Goal: Task Accomplishment & Management: Use online tool/utility

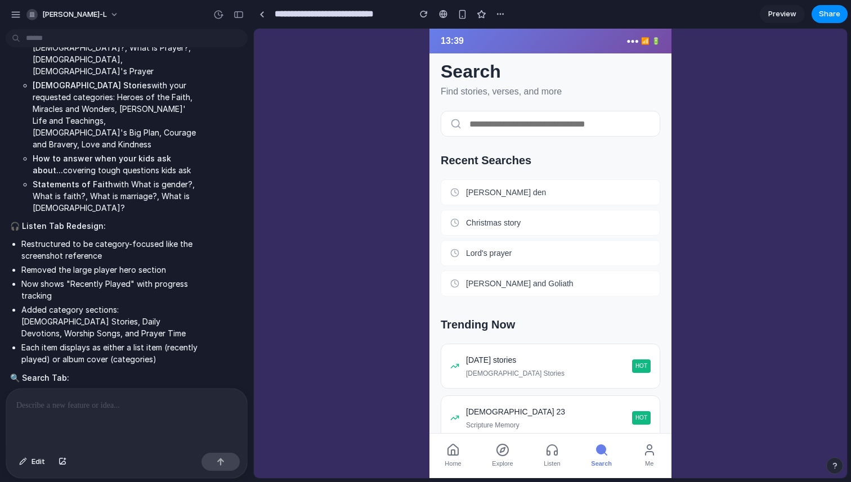
click at [457, 453] on icon at bounding box center [453, 450] width 10 height 11
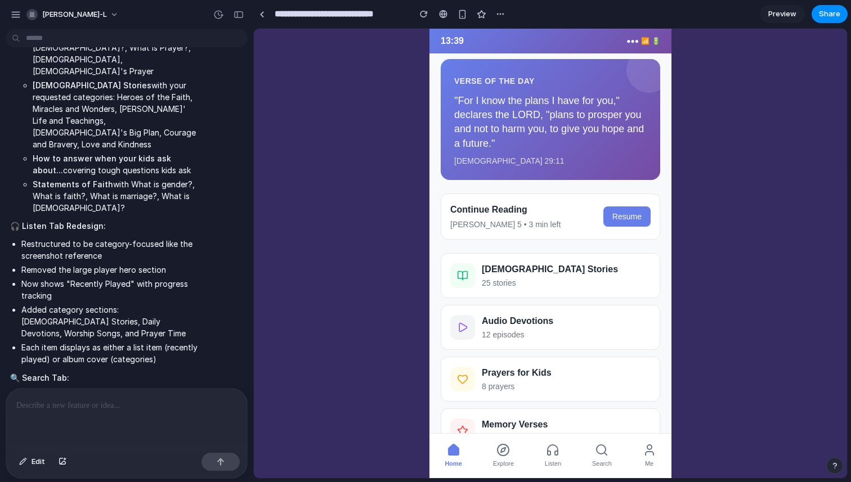
click at [498, 450] on circle at bounding box center [503, 450] width 11 height 11
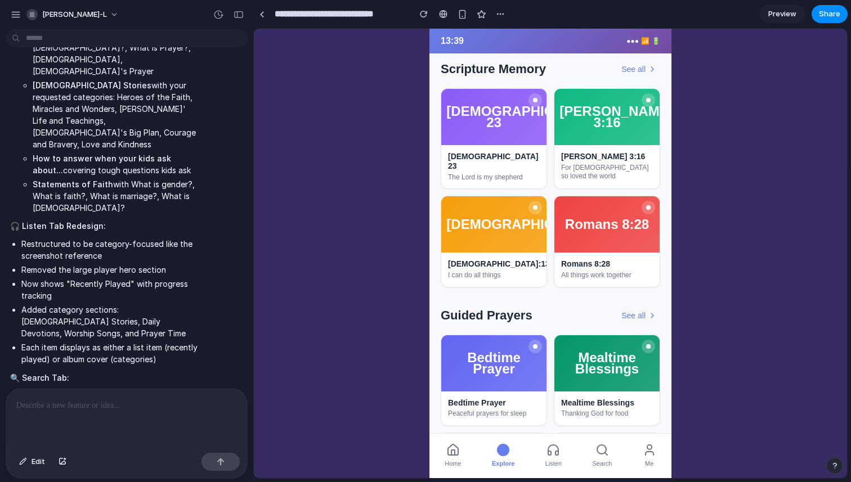
click at [642, 68] on button "See all" at bounding box center [639, 69] width 42 height 12
click at [475, 148] on div "[DEMOGRAPHIC_DATA] 23 The Lord is my shepherd" at bounding box center [493, 166] width 105 height 43
click at [475, 198] on div "[DEMOGRAPHIC_DATA]:13" at bounding box center [493, 225] width 103 height 55
click at [499, 90] on div "[DEMOGRAPHIC_DATA] 23" at bounding box center [493, 117] width 105 height 56
click at [499, 135] on div "[DEMOGRAPHIC_DATA] 23" at bounding box center [493, 117] width 105 height 56
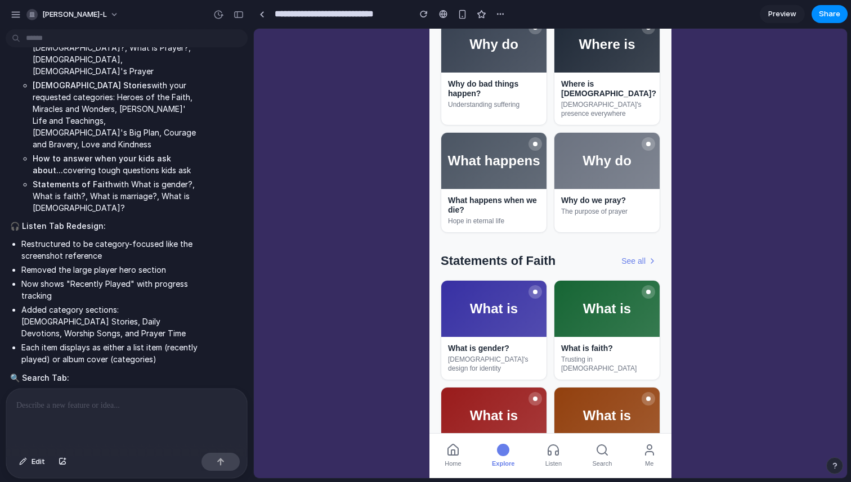
scroll to position [1224, 0]
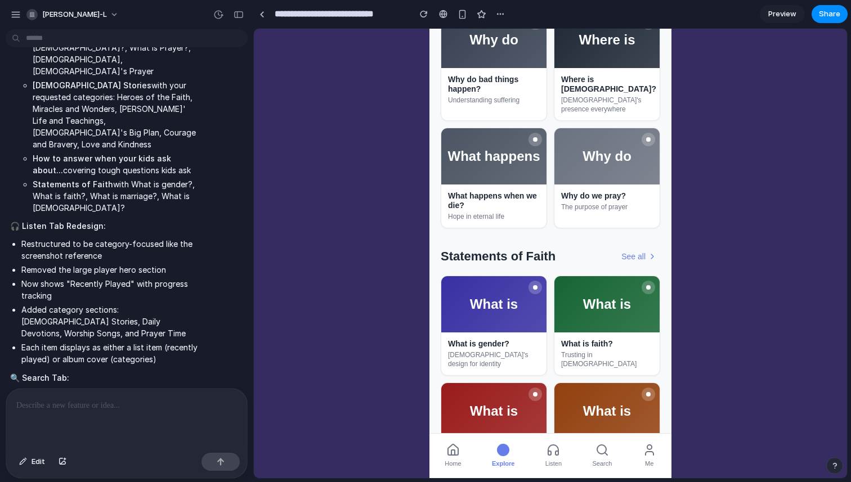
click at [564, 454] on button "Listen" at bounding box center [554, 456] width 30 height 35
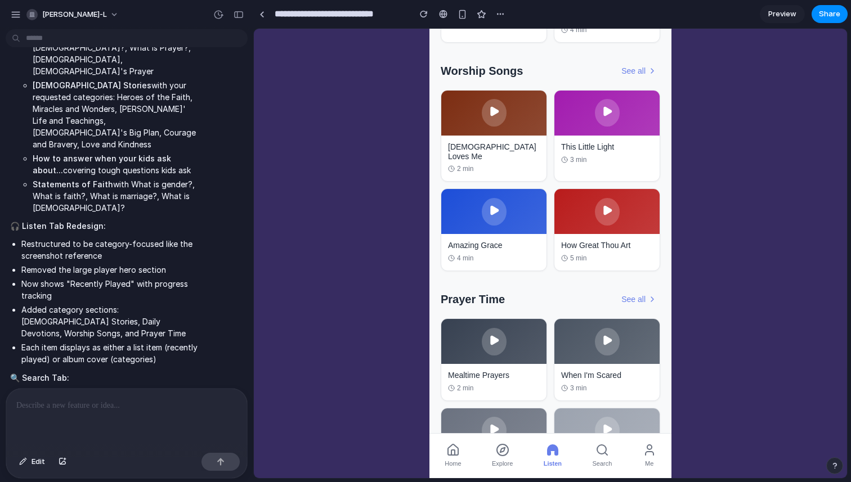
scroll to position [721, 0]
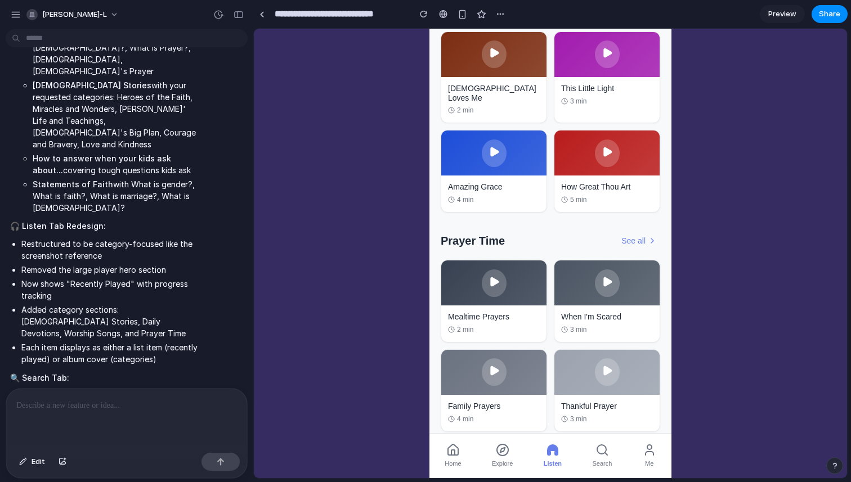
click at [593, 454] on button "Search" at bounding box center [601, 456] width 33 height 35
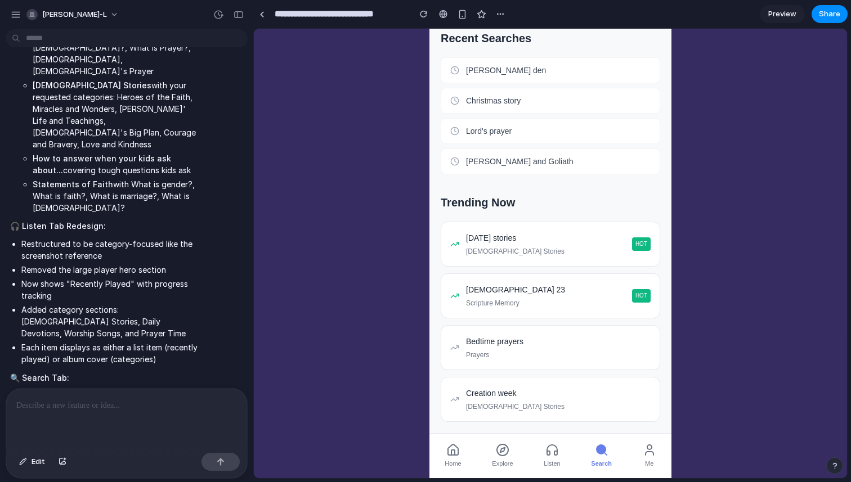
scroll to position [0, 0]
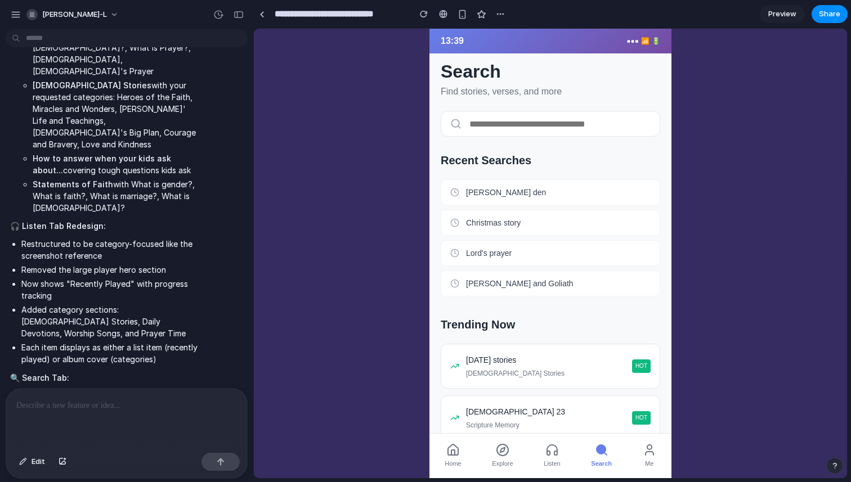
click at [642, 458] on button "Me" at bounding box center [649, 456] width 27 height 35
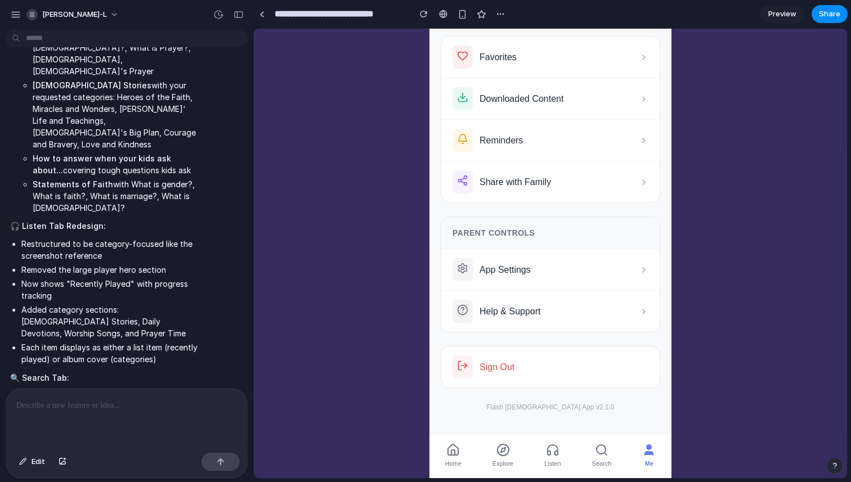
scroll to position [316, 0]
click at [592, 459] on span "Search" at bounding box center [602, 463] width 20 height 11
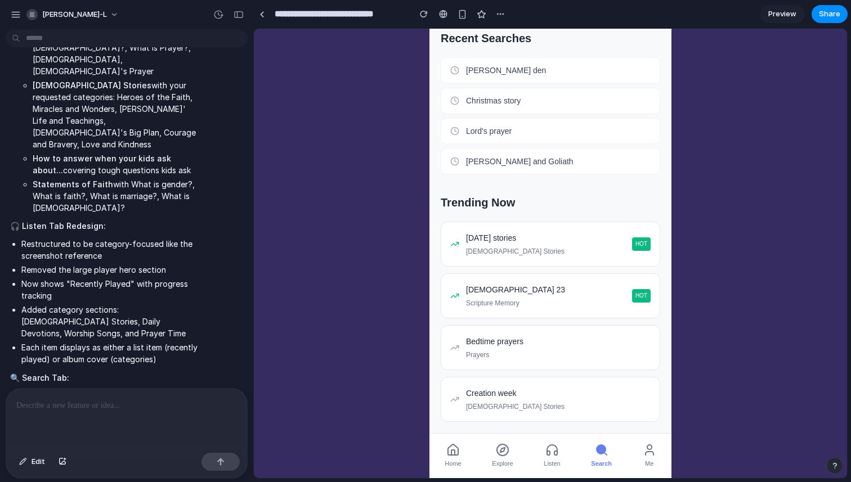
click at [551, 459] on span "Listen" at bounding box center [552, 463] width 16 height 11
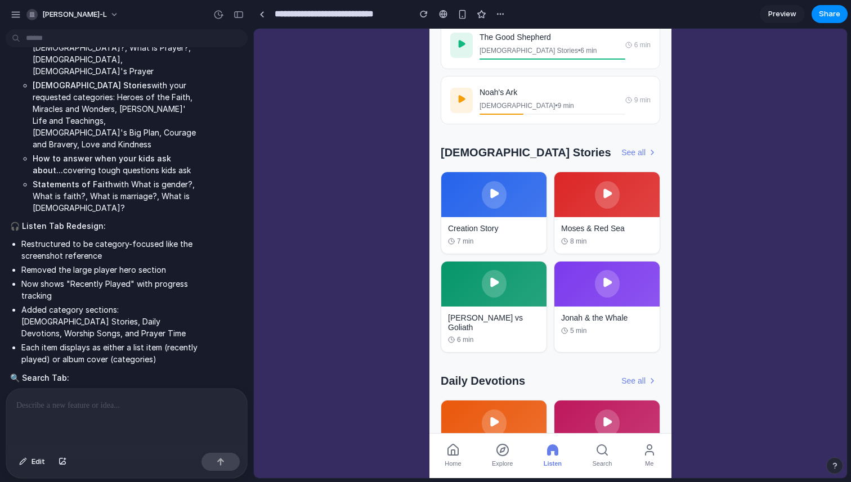
scroll to position [0, 0]
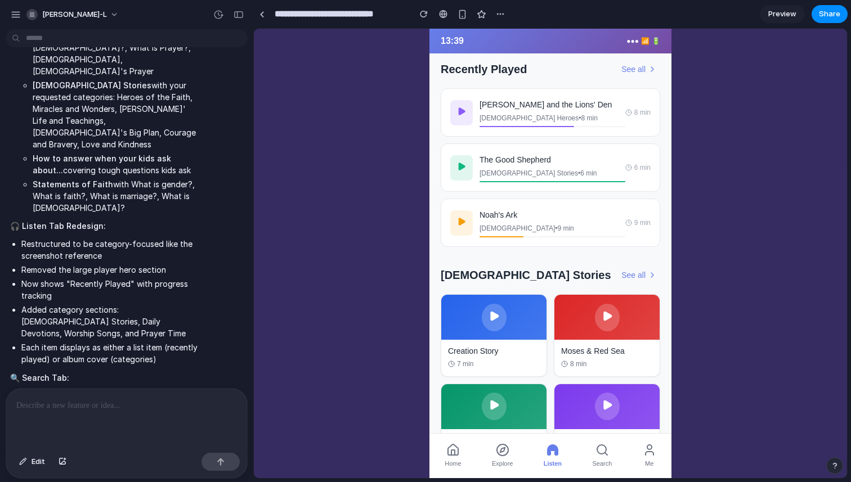
click at [500, 454] on circle at bounding box center [502, 450] width 11 height 11
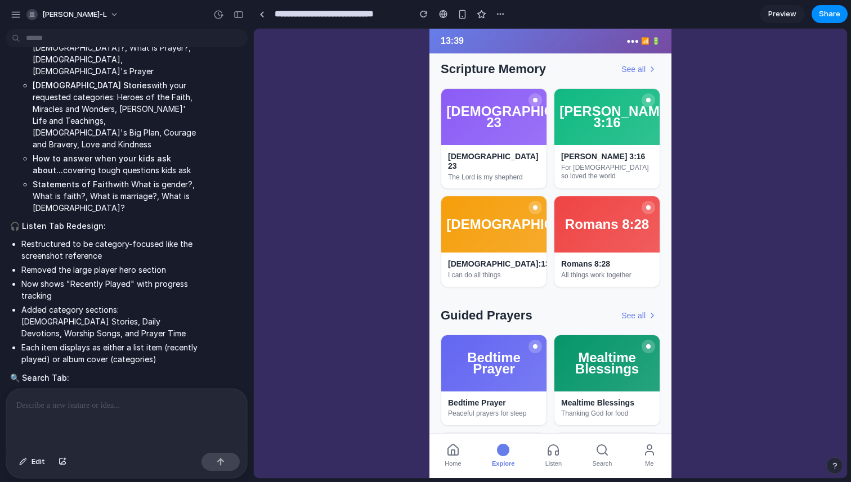
click at [462, 454] on button "Home" at bounding box center [453, 456] width 30 height 35
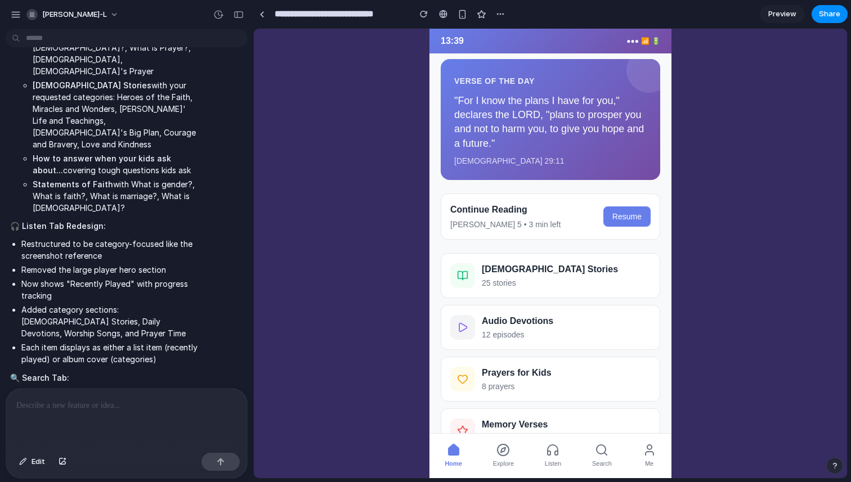
click at [496, 441] on button "Explore" at bounding box center [503, 456] width 34 height 35
